Goal: Contribute content: Add original content to the website for others to see

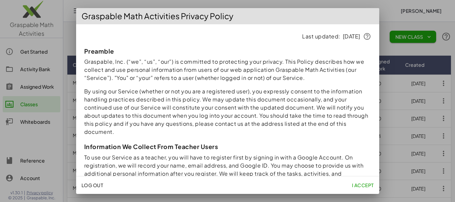
click at [358, 188] on span "I accept" at bounding box center [363, 185] width 22 height 6
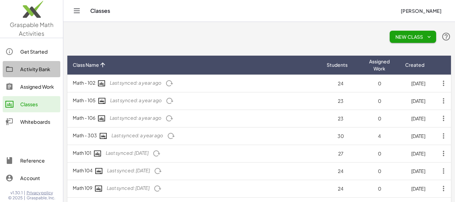
click at [31, 71] on div "Activity Bank" at bounding box center [38, 69] width 37 height 8
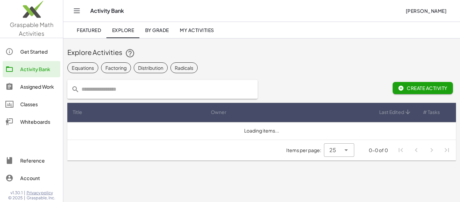
click at [22, 86] on div "Assigned Work" at bounding box center [38, 86] width 37 height 8
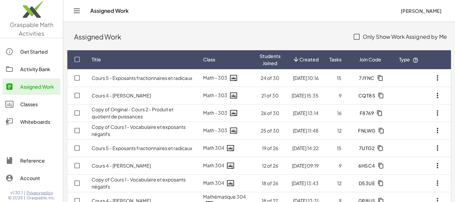
click at [30, 48] on div "Get Started" at bounding box center [38, 51] width 37 height 8
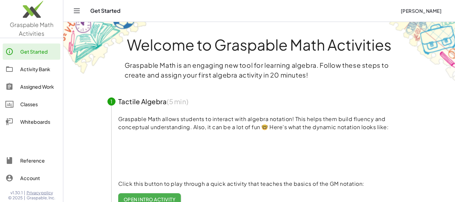
click at [76, 16] on div "Get Started [PERSON_NAME]" at bounding box center [258, 11] width 375 height 22
click at [76, 9] on icon "Toggle navigation" at bounding box center [77, 11] width 8 height 8
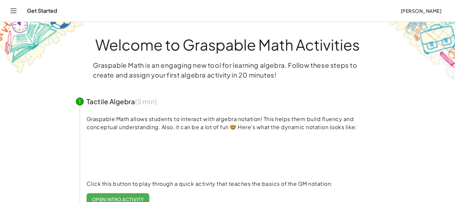
click at [18, 11] on button "Toggle navigation" at bounding box center [13, 10] width 11 height 11
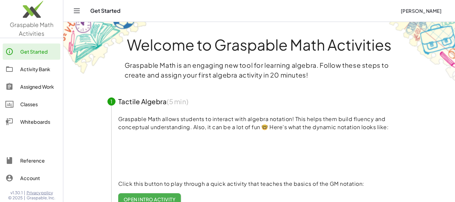
click at [40, 71] on div "Activity Bank" at bounding box center [38, 69] width 37 height 8
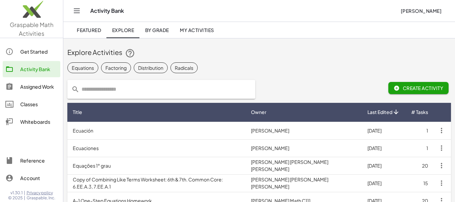
click at [197, 28] on span "My Activities" at bounding box center [197, 30] width 34 height 6
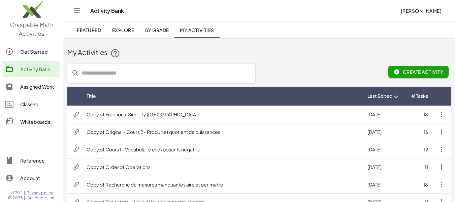
click at [416, 71] on span "Create Activity" at bounding box center [418, 72] width 49 height 6
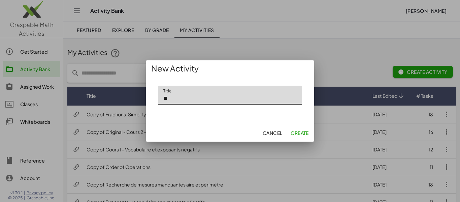
type input "*"
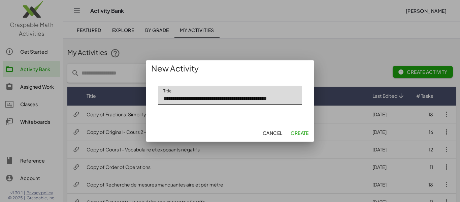
scroll to position [0, 1]
type input "**********"
click at [303, 131] on span "Create" at bounding box center [300, 133] width 18 height 6
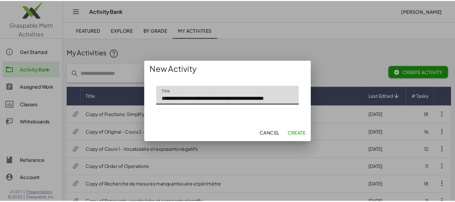
scroll to position [0, 0]
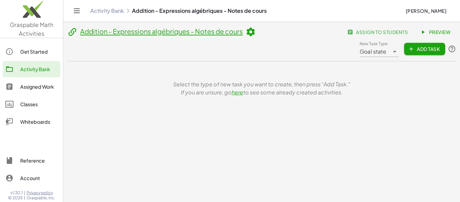
click at [375, 52] on span "Goal state" at bounding box center [373, 51] width 27 height 8
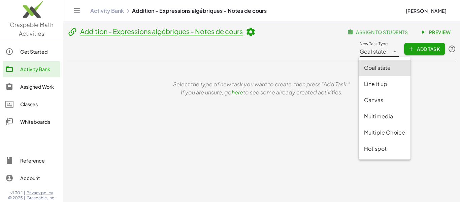
click at [385, 69] on div "Goal state" at bounding box center [384, 68] width 41 height 8
click at [391, 50] on icon at bounding box center [395, 51] width 8 height 8
click at [236, 93] on link "here" at bounding box center [237, 92] width 11 height 7
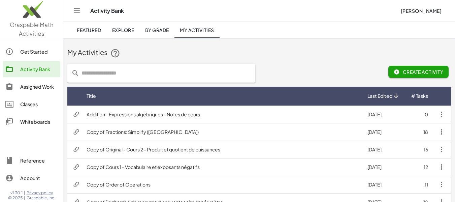
click at [205, 25] on link "My Activities" at bounding box center [196, 30] width 45 height 16
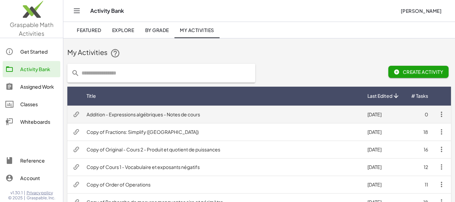
click at [191, 111] on td "Addition - Expressions algébriques - Notes de cours" at bounding box center [221, 114] width 281 height 18
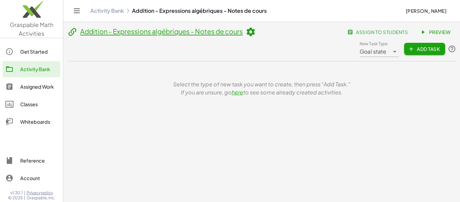
click at [405, 51] on button "Add Task" at bounding box center [424, 49] width 41 height 12
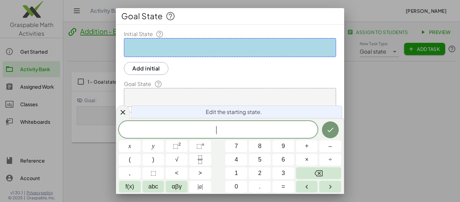
click at [192, 43] on div at bounding box center [230, 47] width 212 height 19
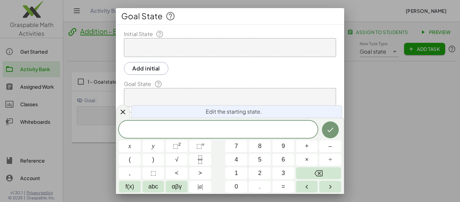
click at [174, 52] on div at bounding box center [230, 47] width 212 height 19
click at [133, 159] on button "(" at bounding box center [130, 160] width 22 height 12
click at [128, 158] on button "(" at bounding box center [130, 160] width 22 height 12
click at [332, 131] on icon "Done" at bounding box center [330, 129] width 8 height 8
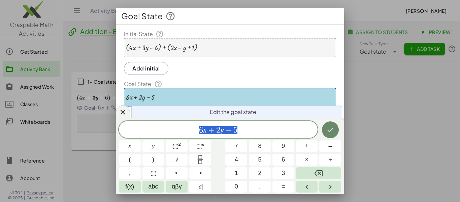
click at [333, 131] on icon "Done" at bounding box center [330, 130] width 8 height 8
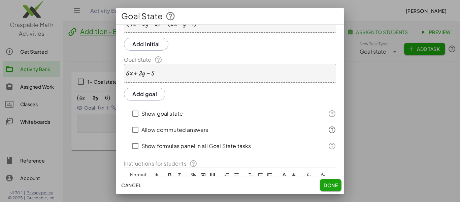
scroll to position [25, 0]
click at [162, 128] on label "Allow commuted answers" at bounding box center [174, 129] width 67 height 16
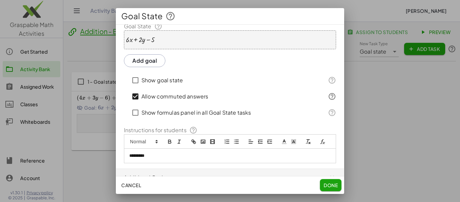
scroll to position [75, 0]
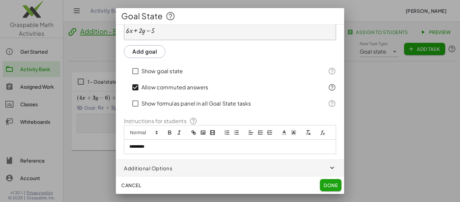
click at [178, 167] on span "button" at bounding box center [230, 168] width 228 height 16
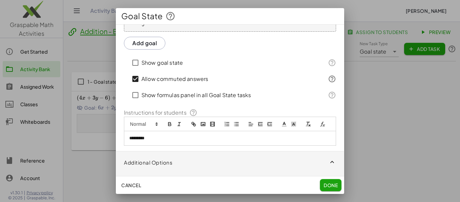
scroll to position [105, 0]
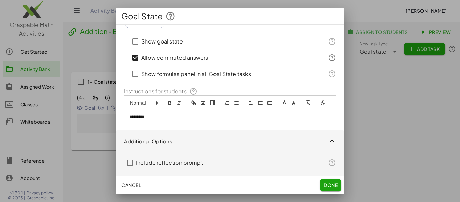
click at [145, 115] on p "*********" at bounding box center [227, 117] width 196 height 6
click at [147, 116] on p "**********" at bounding box center [227, 117] width 196 height 6
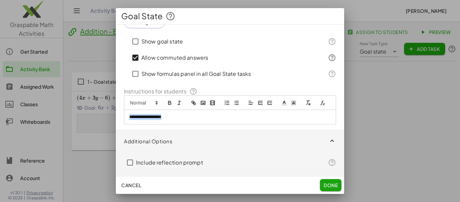
click at [147, 116] on p "**********" at bounding box center [227, 117] width 196 height 6
click at [169, 103] on icon "bold" at bounding box center [169, 104] width 3 height 2
click at [206, 118] on p "**********" at bounding box center [227, 117] width 196 height 6
click at [326, 180] on button "Done" at bounding box center [331, 185] width 22 height 12
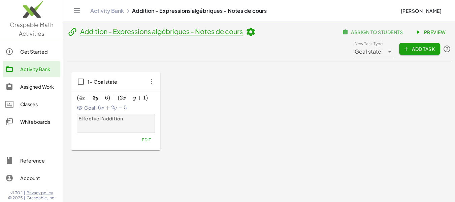
click at [421, 51] on span "Add Task" at bounding box center [419, 49] width 30 height 6
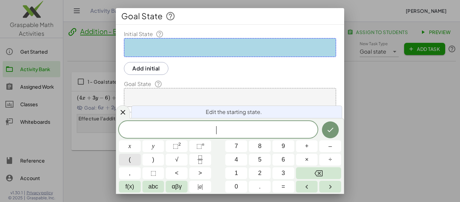
click at [133, 160] on button "(" at bounding box center [130, 160] width 22 height 12
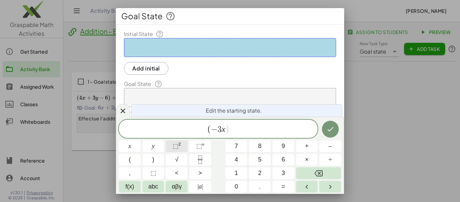
click at [177, 145] on span "⬚" at bounding box center [176, 145] width 6 height 7
click at [183, 143] on button "⬚ 2" at bounding box center [177, 146] width 22 height 12
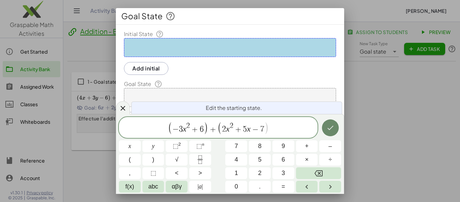
click at [331, 126] on icon "Done" at bounding box center [330, 128] width 8 height 8
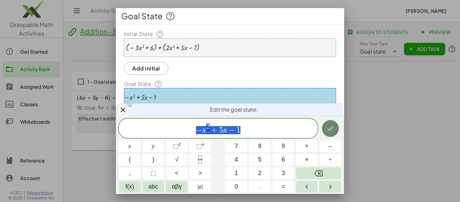
click at [331, 129] on icon "Done" at bounding box center [330, 128] width 8 height 8
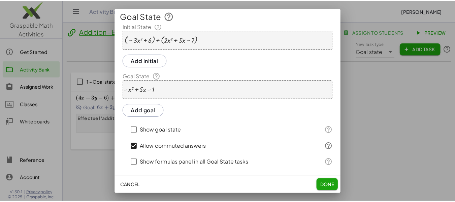
scroll to position [75, 0]
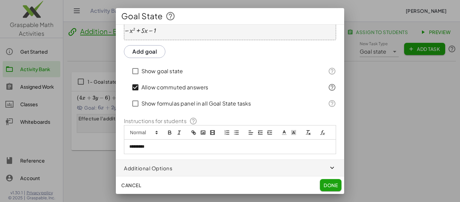
click at [150, 147] on p "*********" at bounding box center [227, 146] width 196 height 6
click at [150, 147] on p "**********" at bounding box center [227, 146] width 196 height 6
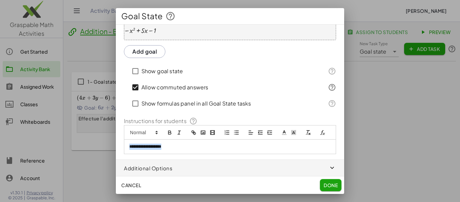
click at [150, 147] on p "**********" at bounding box center [227, 146] width 196 height 6
click at [169, 132] on icon "bold" at bounding box center [169, 133] width 3 height 2
click at [332, 186] on span "Done" at bounding box center [331, 185] width 14 height 6
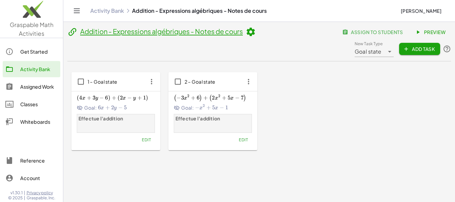
click at [438, 32] on span "Preview" at bounding box center [430, 32] width 29 height 6
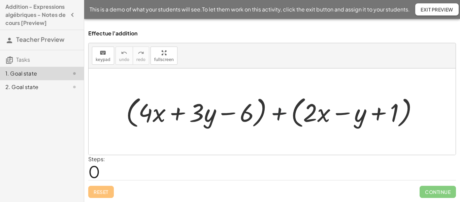
click at [274, 112] on div at bounding box center [275, 111] width 304 height 37
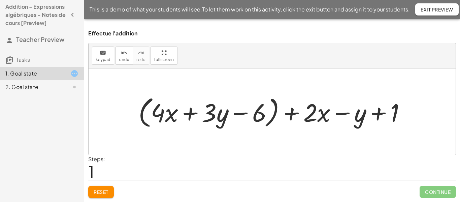
click at [142, 118] on div at bounding box center [274, 111] width 279 height 37
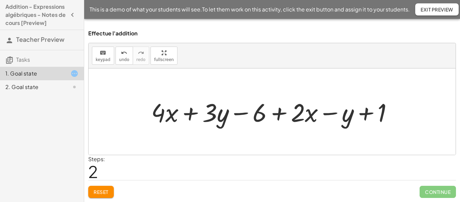
click at [187, 112] on div at bounding box center [275, 111] width 254 height 33
click at [240, 115] on div at bounding box center [275, 111] width 254 height 33
click at [278, 112] on div at bounding box center [275, 111] width 254 height 33
click at [332, 111] on div at bounding box center [275, 111] width 254 height 33
click at [374, 113] on div at bounding box center [275, 111] width 254 height 33
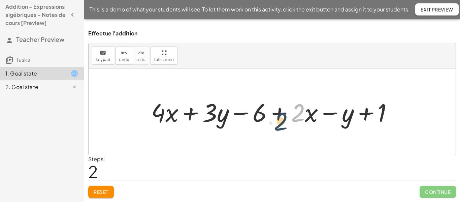
drag, startPoint x: 295, startPoint y: 116, endPoint x: 284, endPoint y: 121, distance: 11.9
click at [284, 121] on div at bounding box center [275, 111] width 254 height 33
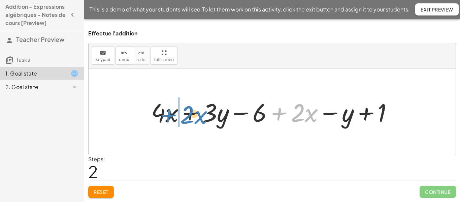
drag, startPoint x: 279, startPoint y: 109, endPoint x: 169, endPoint y: 110, distance: 110.8
click at [169, 110] on div at bounding box center [275, 111] width 254 height 33
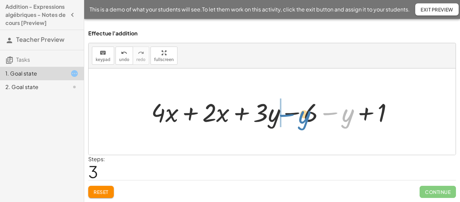
drag, startPoint x: 330, startPoint y: 113, endPoint x: 285, endPoint y: 114, distance: 45.2
click at [285, 114] on div at bounding box center [275, 111] width 254 height 33
click at [191, 115] on div at bounding box center [275, 111] width 254 height 33
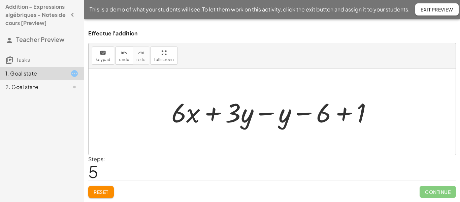
click at [213, 113] on div at bounding box center [274, 111] width 213 height 35
click at [269, 114] on div at bounding box center [274, 111] width 213 height 35
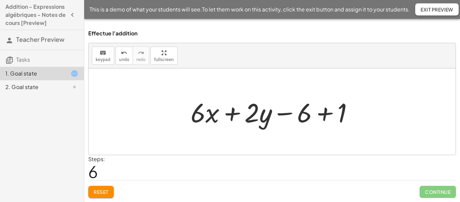
click at [326, 115] on div at bounding box center [274, 111] width 174 height 35
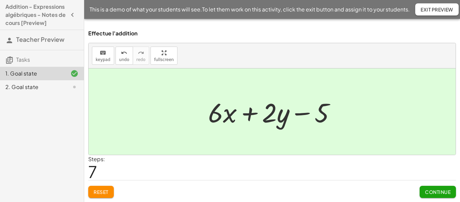
click at [47, 85] on div "2. Goal state" at bounding box center [32, 87] width 54 height 8
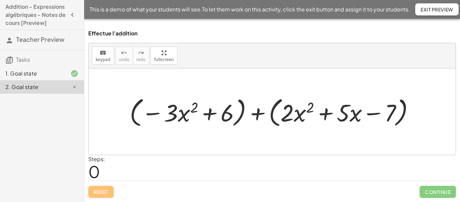
click at [243, 108] on div at bounding box center [274, 111] width 297 height 35
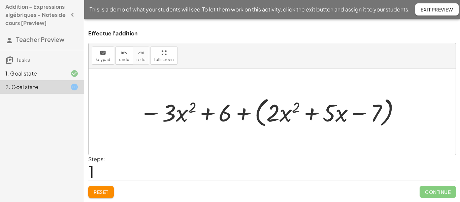
click at [257, 116] on div at bounding box center [270, 111] width 269 height 35
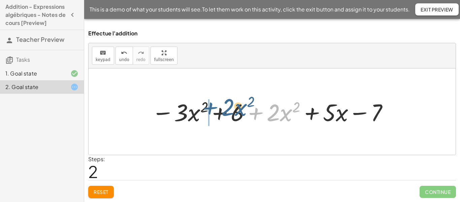
drag, startPoint x: 257, startPoint y: 112, endPoint x: 211, endPoint y: 108, distance: 46.7
click at [211, 108] on div at bounding box center [270, 111] width 245 height 31
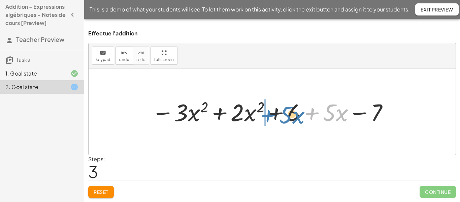
drag, startPoint x: 318, startPoint y: 111, endPoint x: 274, endPoint y: 113, distance: 43.8
click at [274, 113] on div at bounding box center [270, 111] width 245 height 31
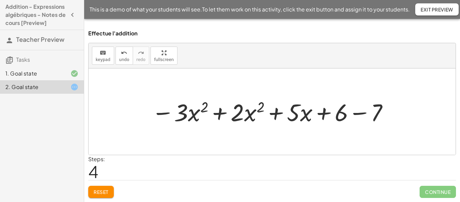
click at [214, 111] on div at bounding box center [270, 111] width 245 height 31
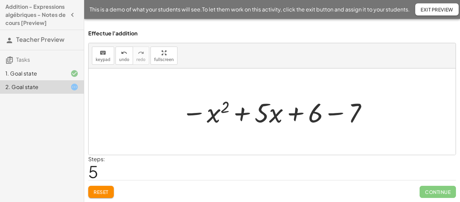
click at [294, 114] on div at bounding box center [274, 111] width 193 height 35
click at [339, 112] on div at bounding box center [274, 111] width 193 height 35
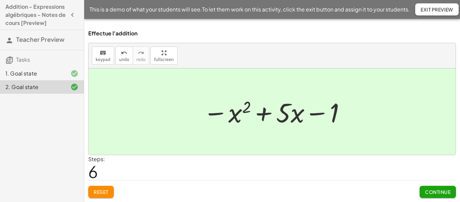
click at [105, 186] on button "Reset" at bounding box center [101, 192] width 26 height 12
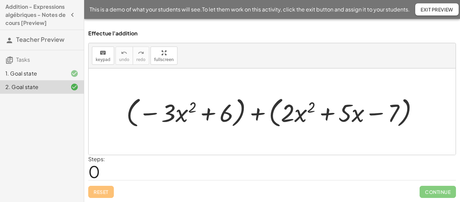
click at [129, 111] on div at bounding box center [275, 112] width 304 height 36
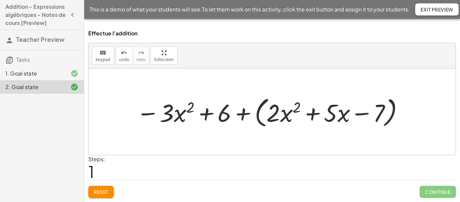
click at [258, 109] on div at bounding box center [270, 112] width 275 height 36
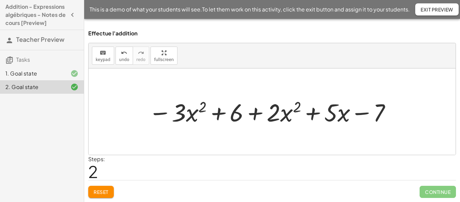
click at [255, 112] on div at bounding box center [270, 111] width 251 height 32
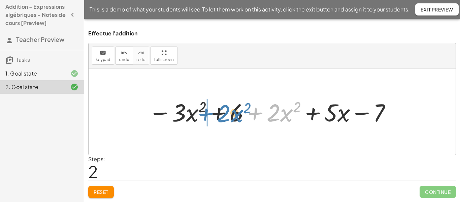
drag, startPoint x: 255, startPoint y: 112, endPoint x: 205, endPoint y: 112, distance: 49.8
click at [205, 112] on div at bounding box center [270, 111] width 251 height 32
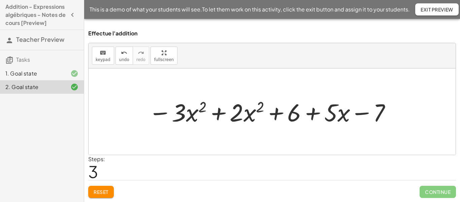
click at [220, 113] on div at bounding box center [270, 111] width 251 height 32
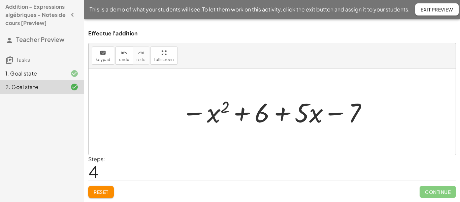
click at [282, 114] on div at bounding box center [274, 111] width 193 height 35
drag, startPoint x: 330, startPoint y: 112, endPoint x: 280, endPoint y: 116, distance: 49.7
click at [280, 116] on div at bounding box center [274, 111] width 193 height 35
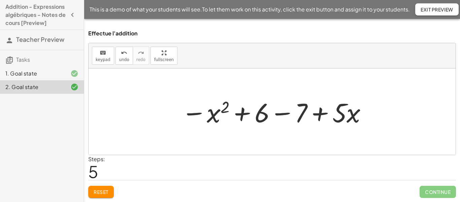
click at [278, 109] on div at bounding box center [274, 111] width 193 height 35
